Goal: Task Accomplishment & Management: Manage account settings

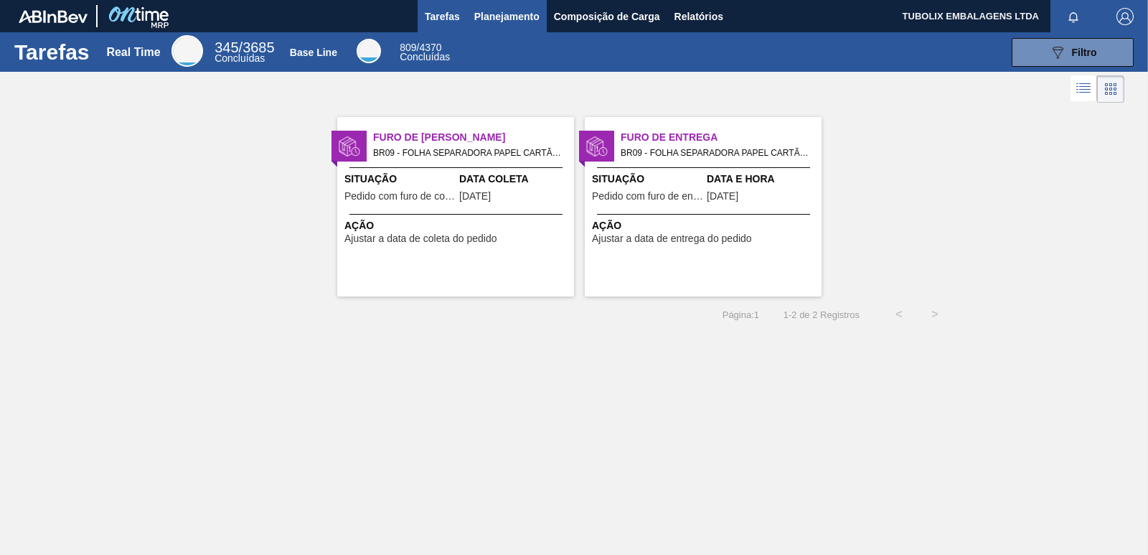
click at [502, 18] on span "Planejamento" at bounding box center [506, 16] width 65 height 17
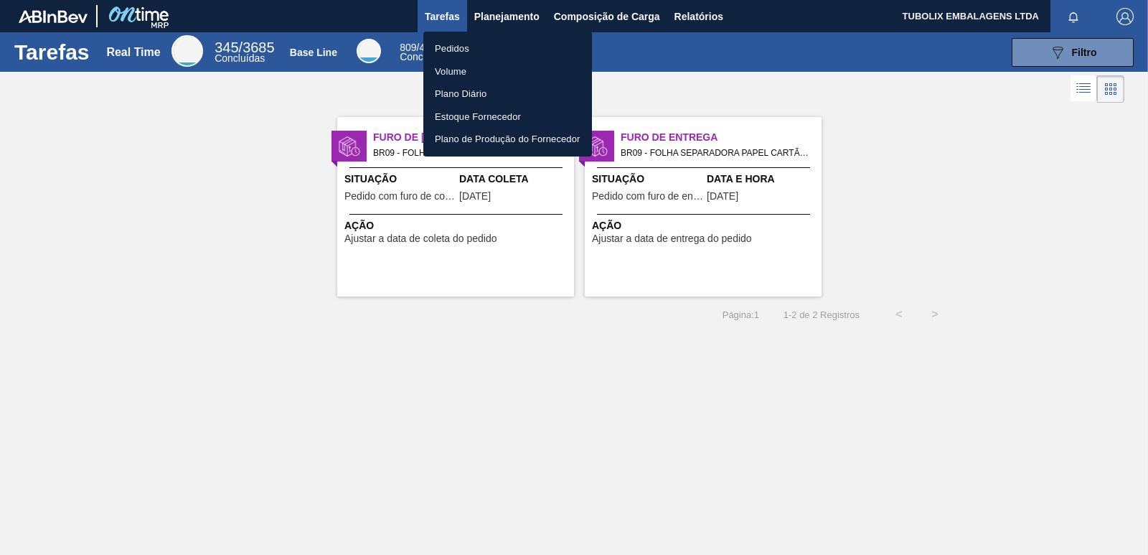
click at [457, 45] on li "Pedidos" at bounding box center [508, 48] width 169 height 23
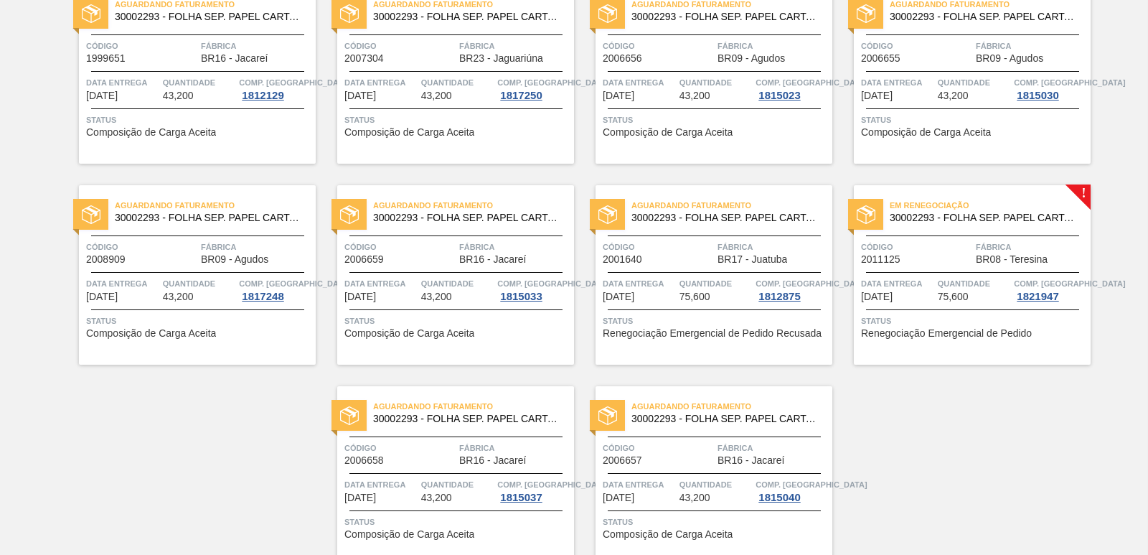
scroll to position [2217, 0]
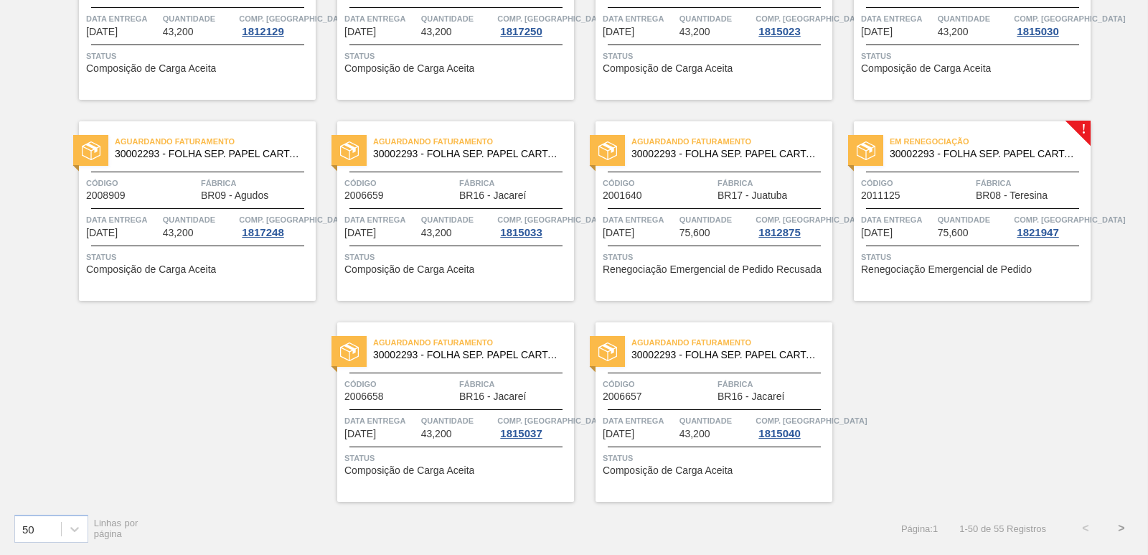
click at [1042, 162] on div "Em renegociação 30002293 - FOLHA SEP. PAPEL CARTAO 1200x1000M 350g" at bounding box center [972, 148] width 237 height 32
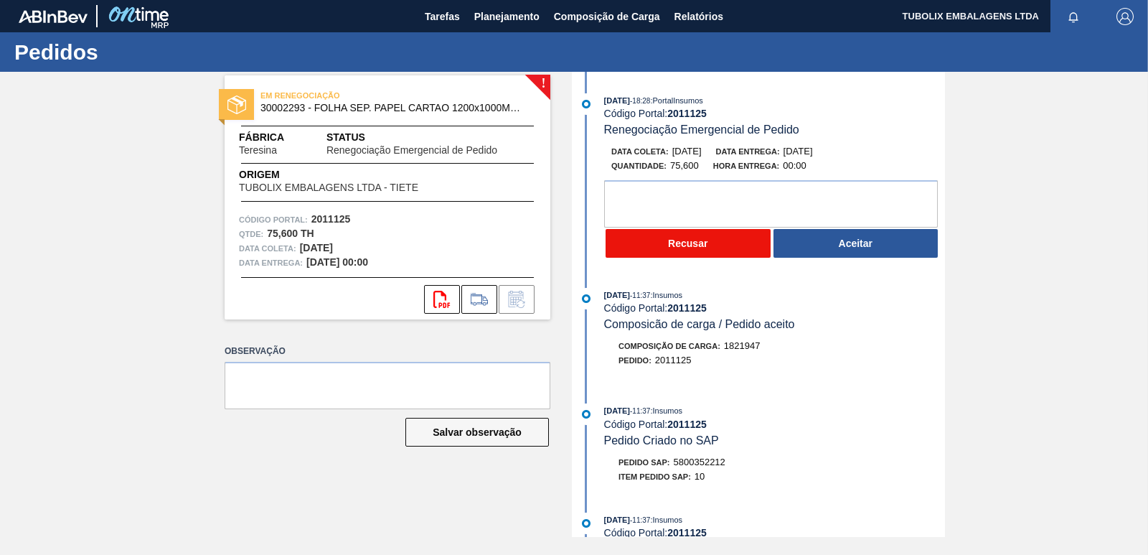
click at [708, 243] on button "Recusar" at bounding box center [688, 243] width 165 height 29
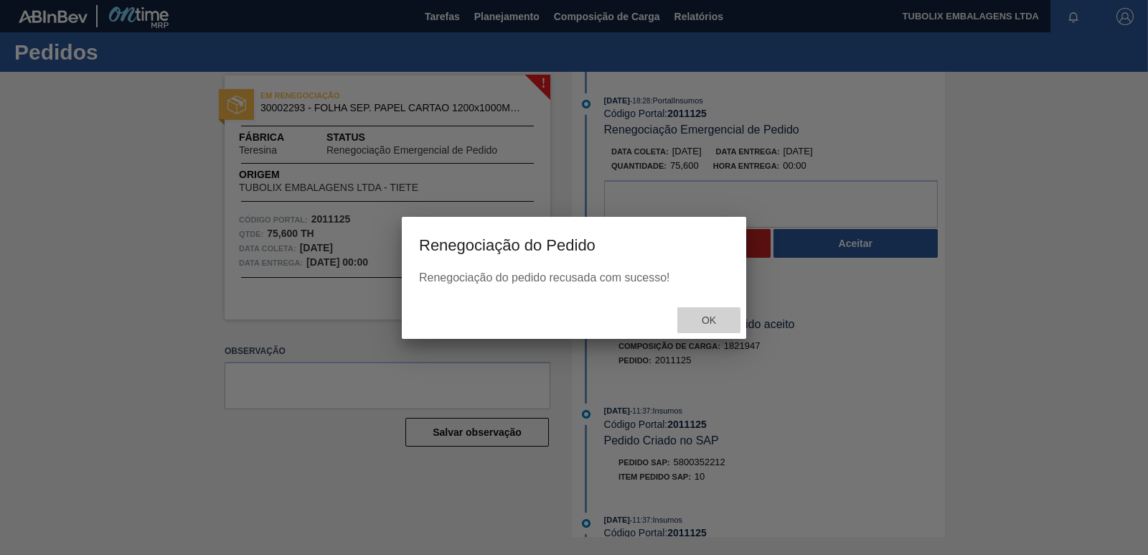
click at [722, 322] on span "Ok" at bounding box center [709, 319] width 37 height 11
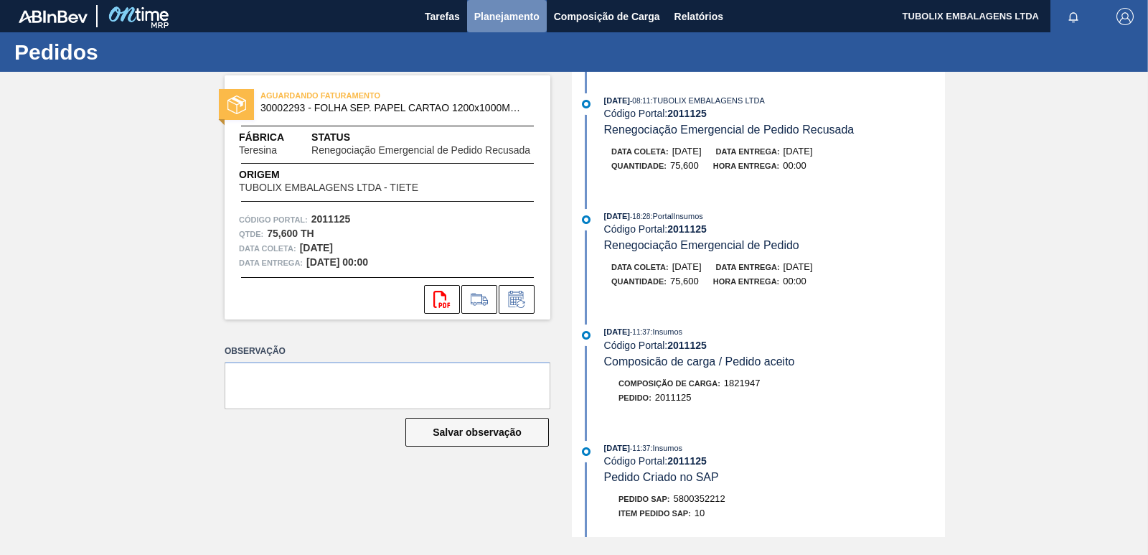
click at [518, 9] on span "Planejamento" at bounding box center [506, 16] width 65 height 17
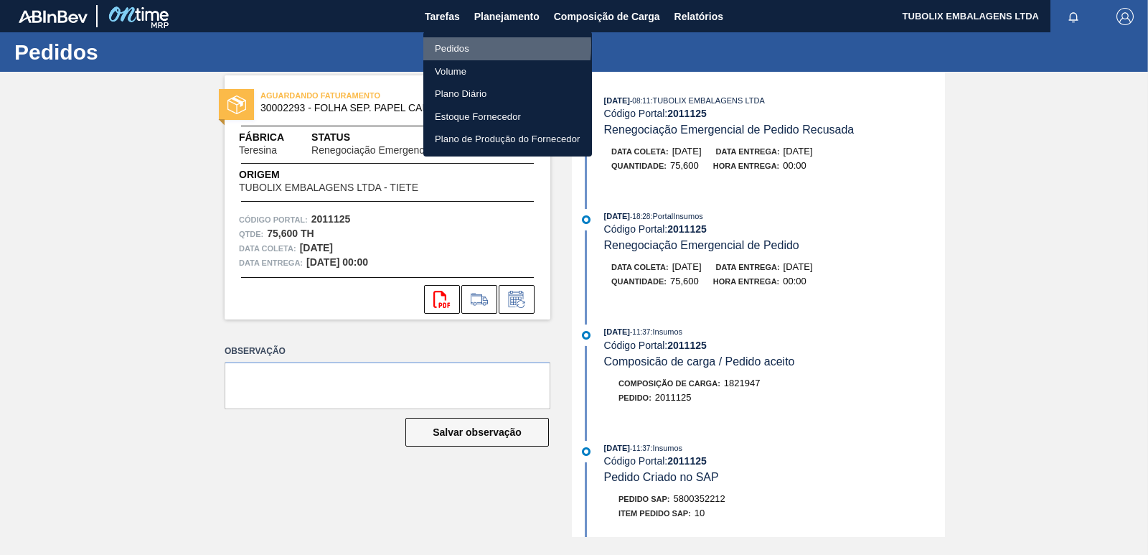
click at [459, 45] on li "Pedidos" at bounding box center [508, 48] width 169 height 23
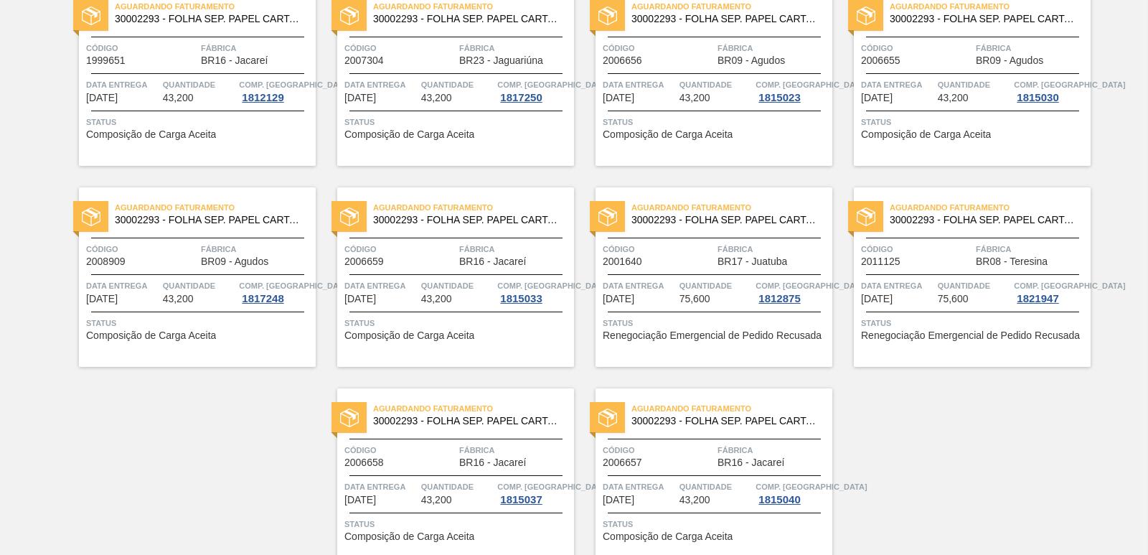
scroll to position [2217, 0]
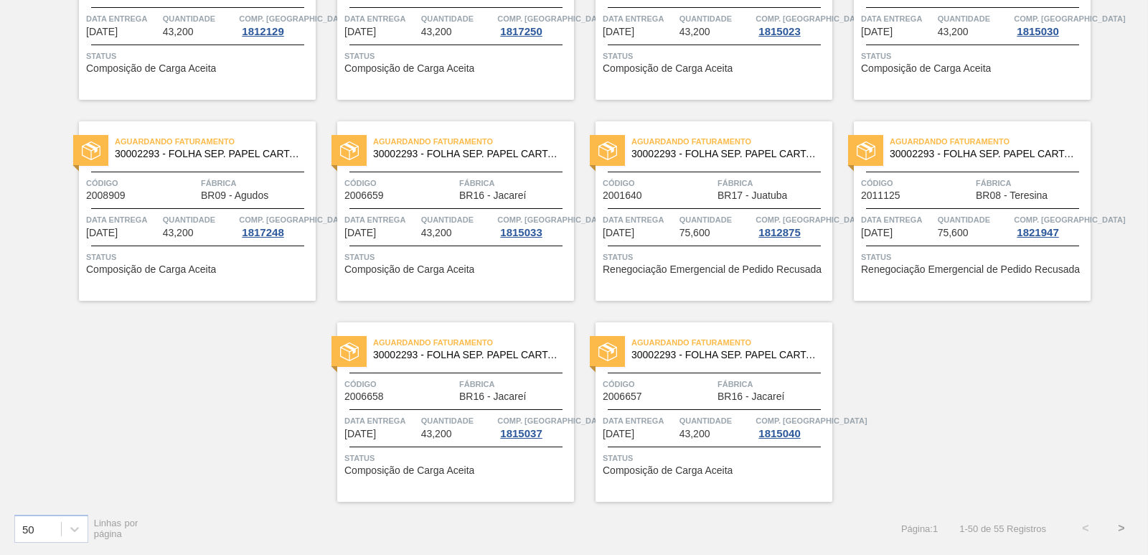
click at [1122, 525] on button ">" at bounding box center [1122, 528] width 36 height 36
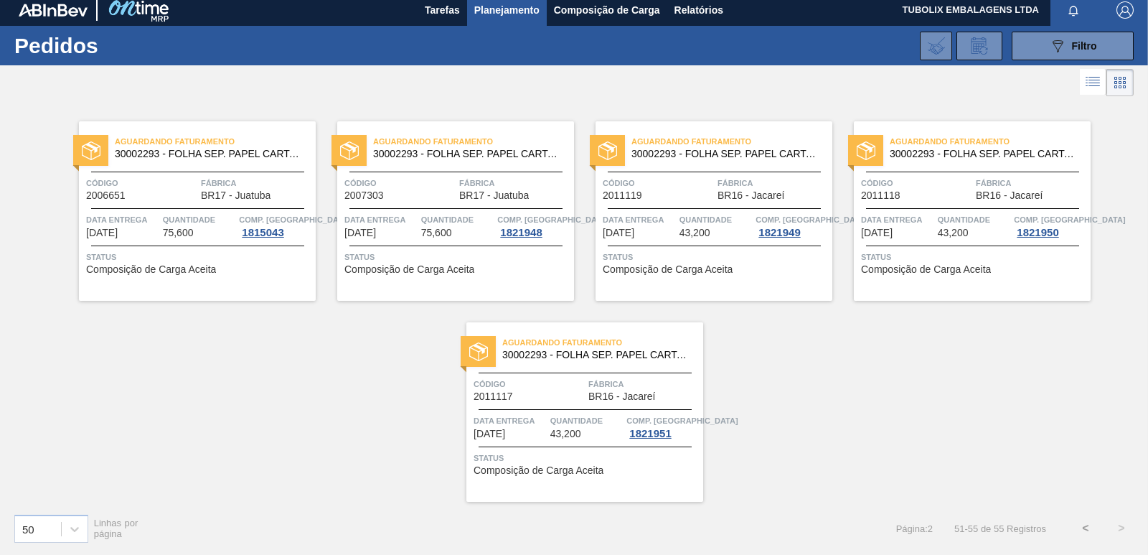
scroll to position [6, 0]
click at [1041, 45] on button "089F7B8B-B2A5-4AFE-B5C0-19BA573D28AC Filtro" at bounding box center [1073, 46] width 122 height 29
